Goal: Task Accomplishment & Management: Use online tool/utility

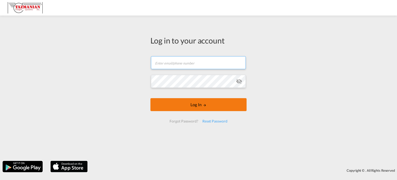
type input "[EMAIL_ADDRESS][DOMAIN_NAME]"
click at [201, 103] on button "Log In" at bounding box center [198, 104] width 96 height 13
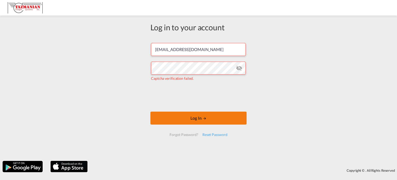
click at [163, 117] on button "Log In" at bounding box center [198, 117] width 96 height 13
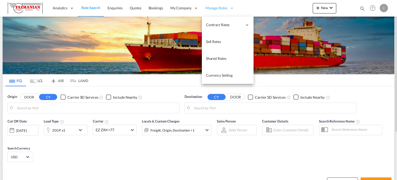
type input "Ningbo, CNNGB"
type input "[GEOGRAPHIC_DATA], [GEOGRAPHIC_DATA], USSAV"
